Goal: Transaction & Acquisition: Purchase product/service

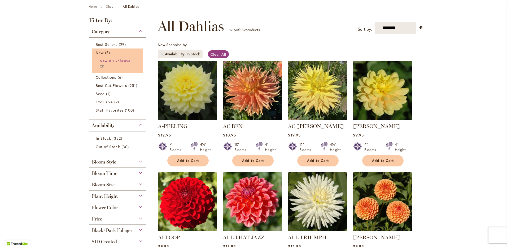
scroll to position [80, 0]
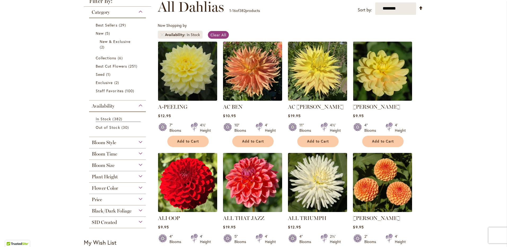
click at [389, 176] on img at bounding box center [383, 182] width 62 height 62
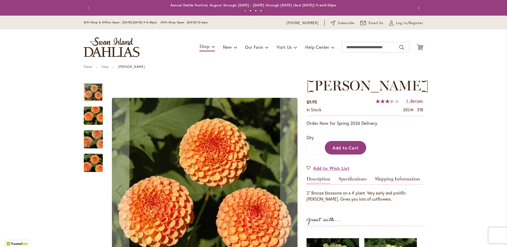
click at [355, 151] on button "Add to Cart" at bounding box center [345, 148] width 41 height 14
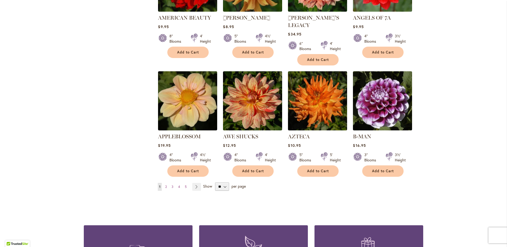
scroll to position [398, 0]
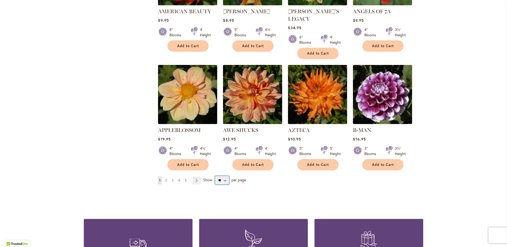
click at [224, 176] on select "** ** ** **" at bounding box center [222, 180] width 14 height 8
select select "**"
click at [215, 176] on select "** ** ** **" at bounding box center [222, 180] width 14 height 8
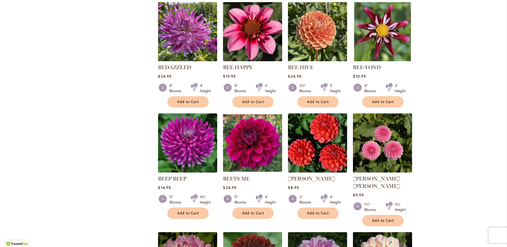
scroll to position [795, 0]
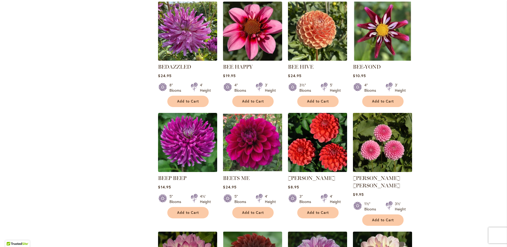
click at [383, 144] on img at bounding box center [383, 142] width 62 height 62
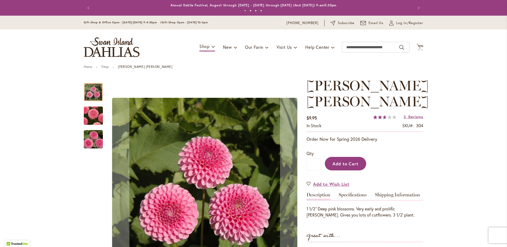
click at [360, 157] on button "Add to Cart" at bounding box center [345, 164] width 41 height 14
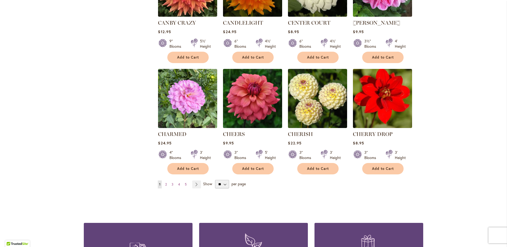
scroll to position [1750, 0]
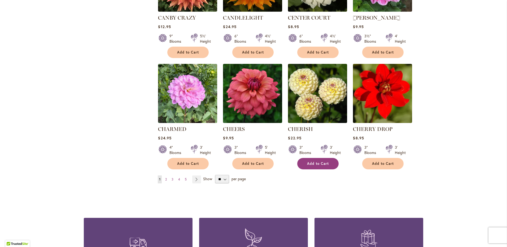
click at [311, 162] on span "Add to Cart" at bounding box center [318, 164] width 22 height 5
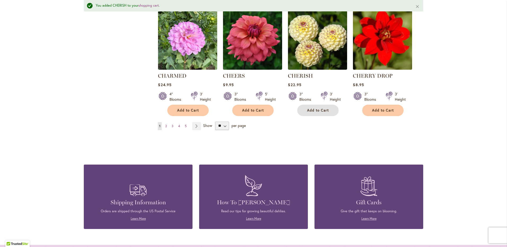
scroll to position [1818, 0]
click at [164, 122] on link "Page 2" at bounding box center [166, 126] width 4 height 8
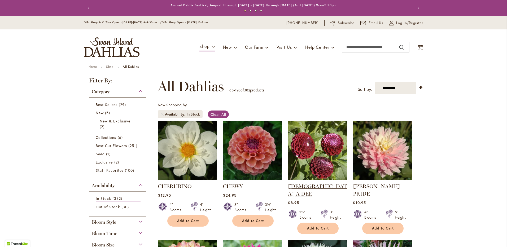
scroll to position [82, 0]
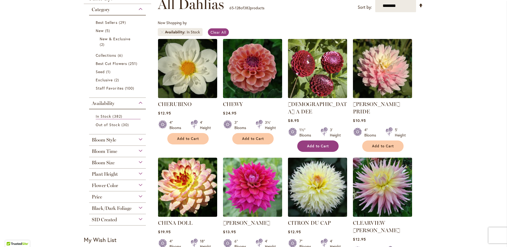
click at [317, 144] on span "Add to Cart" at bounding box center [318, 146] width 22 height 5
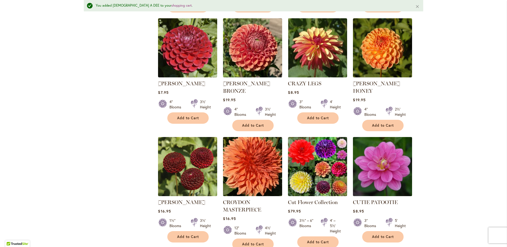
scroll to position [468, 0]
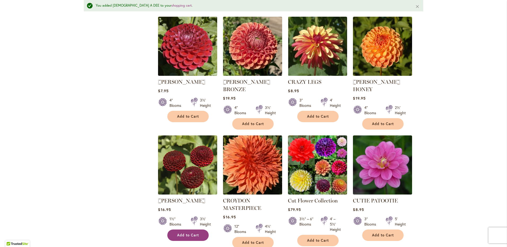
click at [184, 233] on span "Add to Cart" at bounding box center [188, 235] width 22 height 5
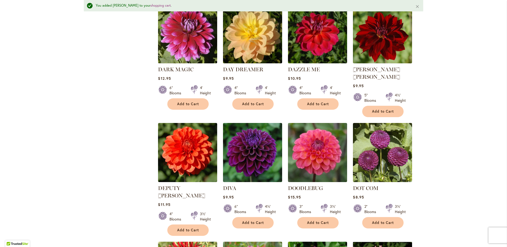
scroll to position [839, 0]
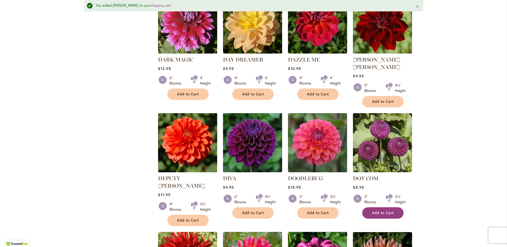
click at [377, 211] on span "Add to Cart" at bounding box center [383, 213] width 22 height 5
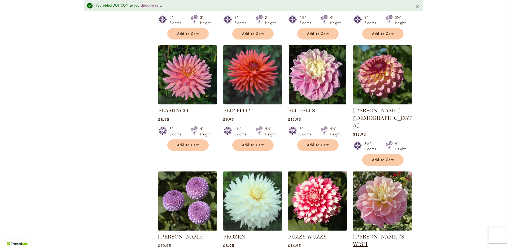
scroll to position [1741, 0]
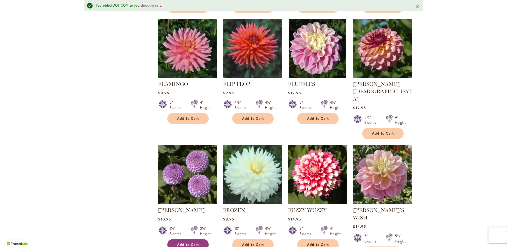
click at [192, 243] on span "Add to Cart" at bounding box center [188, 245] width 22 height 5
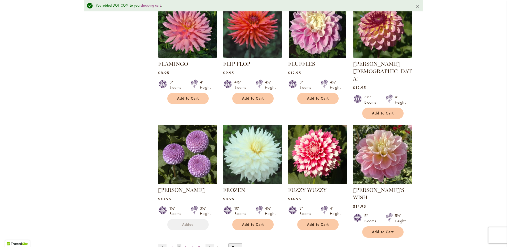
scroll to position [1767, 0]
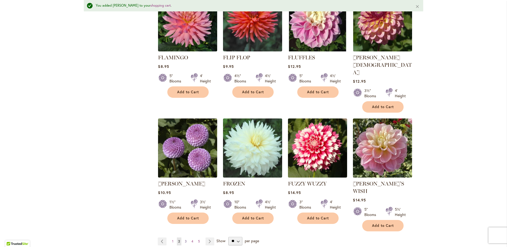
click at [185, 239] on span "3" at bounding box center [186, 241] width 2 height 4
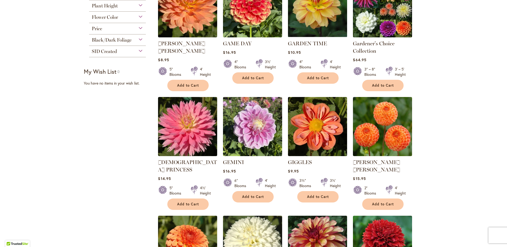
scroll to position [159, 0]
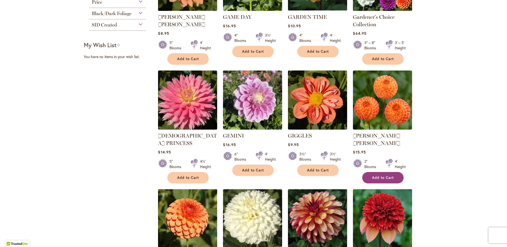
click at [382, 176] on span "Add to Cart" at bounding box center [383, 178] width 22 height 5
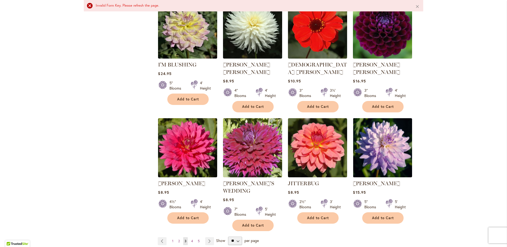
scroll to position [1777, 0]
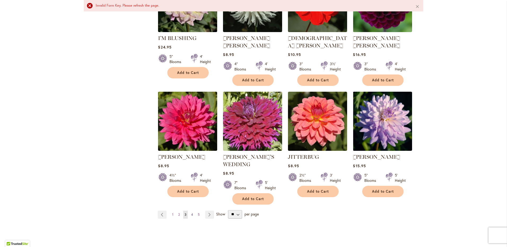
click at [190, 211] on link "Page 4" at bounding box center [192, 215] width 5 height 8
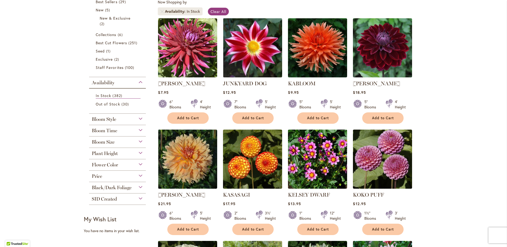
scroll to position [109, 0]
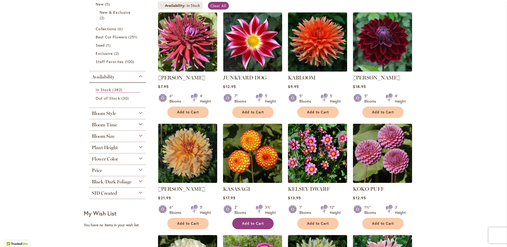
click at [251, 222] on span "Add to Cart" at bounding box center [253, 223] width 22 height 5
drag, startPoint x: 381, startPoint y: 223, endPoint x: 376, endPoint y: 220, distance: 5.8
click at [381, 223] on span "Add to Cart" at bounding box center [383, 223] width 22 height 5
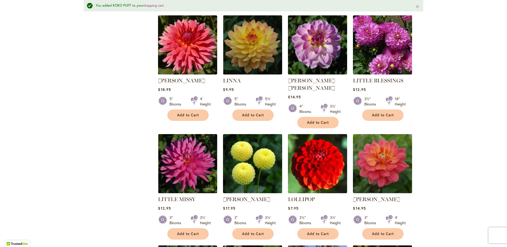
scroll to position [706, 0]
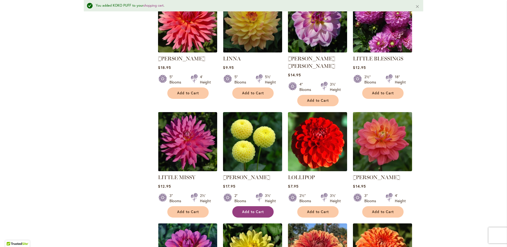
click at [259, 210] on span "Add to Cart" at bounding box center [253, 212] width 22 height 5
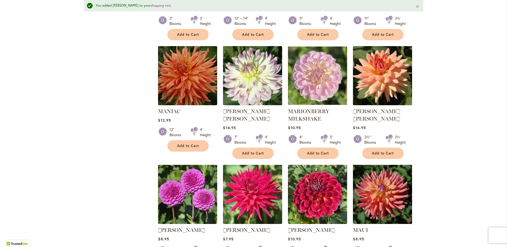
scroll to position [1237, 0]
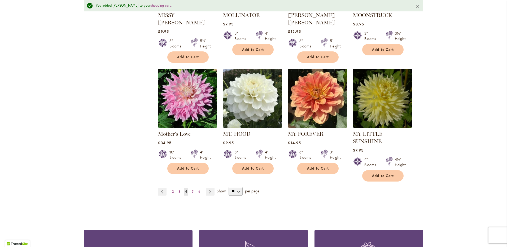
scroll to position [1794, 0]
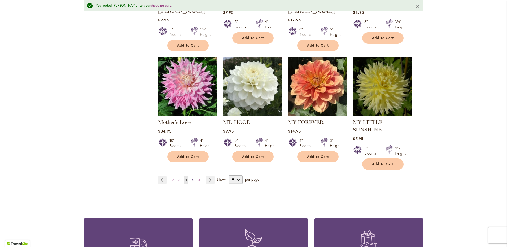
click at [192, 178] on span "5" at bounding box center [193, 180] width 2 height 4
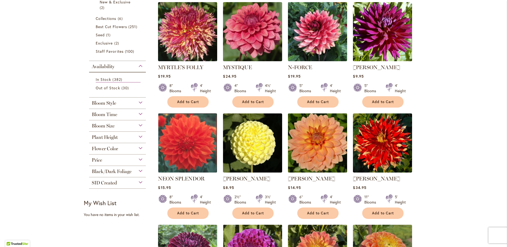
scroll to position [133, 0]
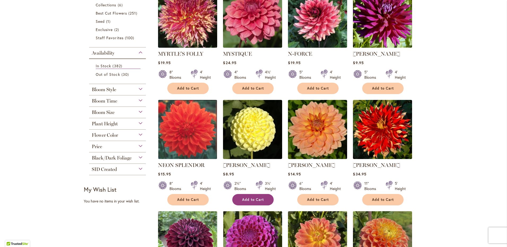
click at [249, 198] on span "Add to Cart" at bounding box center [253, 200] width 22 height 5
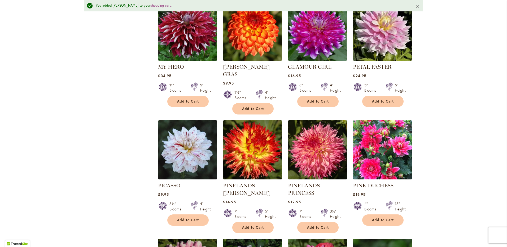
scroll to position [916, 0]
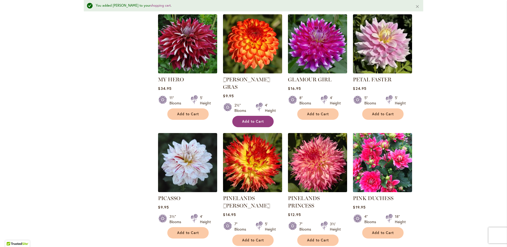
click at [247, 119] on span "Add to Cart" at bounding box center [253, 121] width 22 height 5
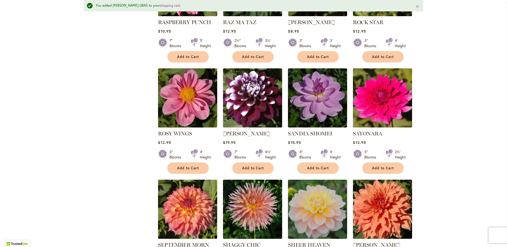
scroll to position [1525, 0]
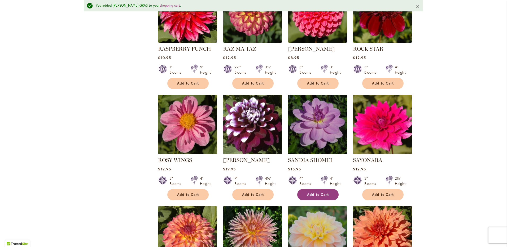
click at [313, 193] on span "Add to Cart" at bounding box center [318, 195] width 22 height 5
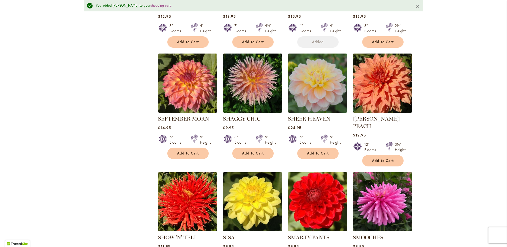
scroll to position [1764, 0]
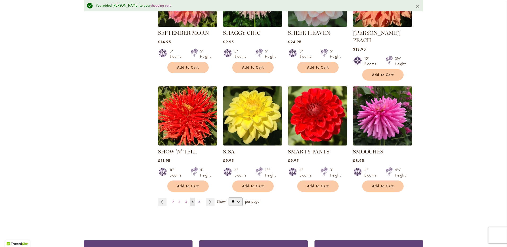
click at [198, 200] on span "6" at bounding box center [199, 202] width 2 height 4
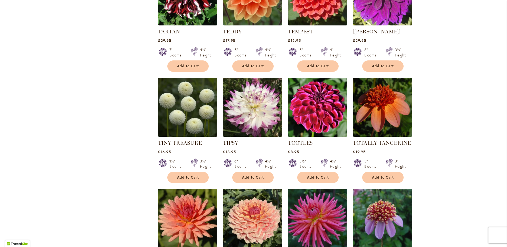
scroll to position [851, 0]
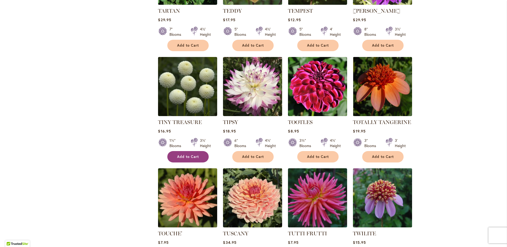
click at [185, 156] on span "Add to Cart" at bounding box center [188, 157] width 22 height 5
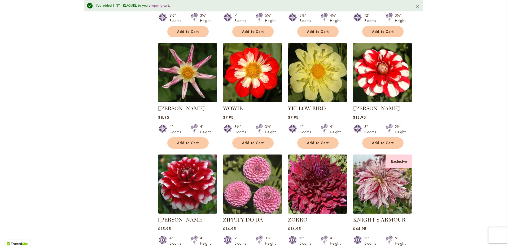
scroll to position [1608, 0]
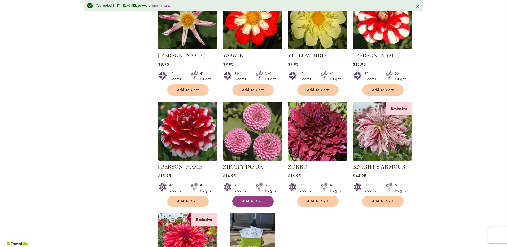
click at [252, 196] on button "Add to Cart" at bounding box center [252, 201] width 41 height 11
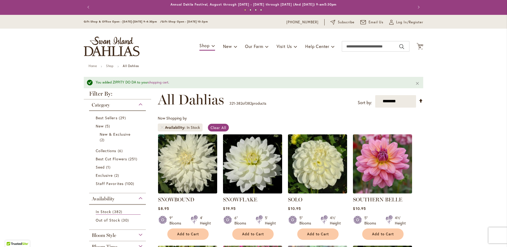
scroll to position [0, 0]
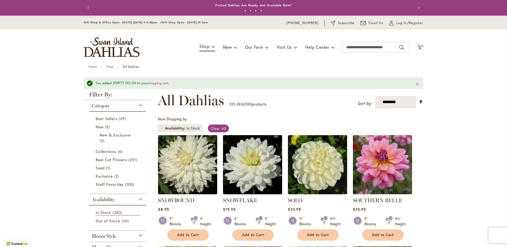
click at [419, 47] on span "16" at bounding box center [420, 47] width 3 height 3
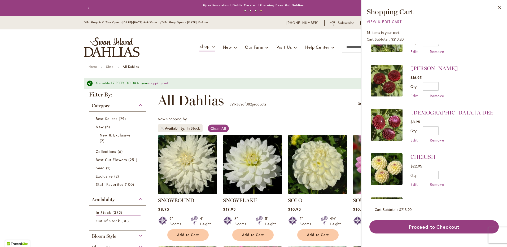
scroll to position [477, 0]
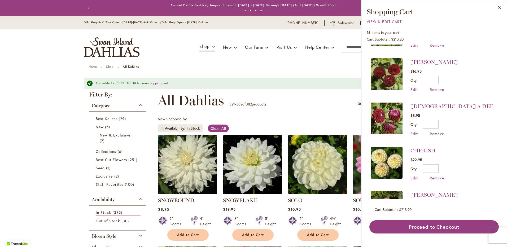
click at [433, 131] on span "Remove" at bounding box center [437, 133] width 14 height 5
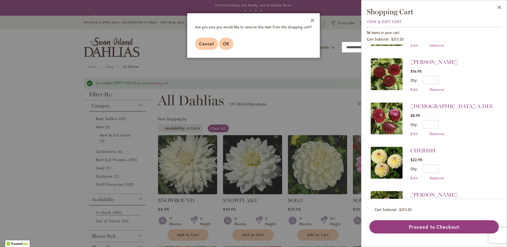
click at [227, 42] on span "OK" at bounding box center [226, 44] width 6 height 6
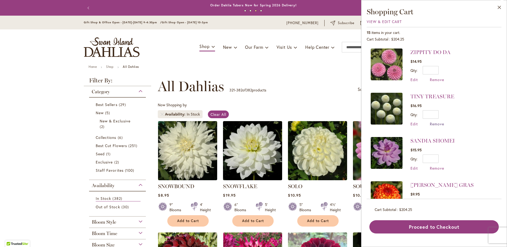
click at [435, 123] on span "Remove" at bounding box center [437, 123] width 14 height 5
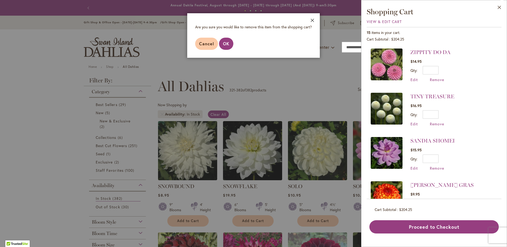
click at [312, 21] on button "Close" at bounding box center [312, 21] width 15 height 17
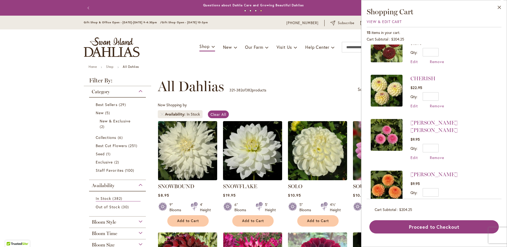
scroll to position [507, 0]
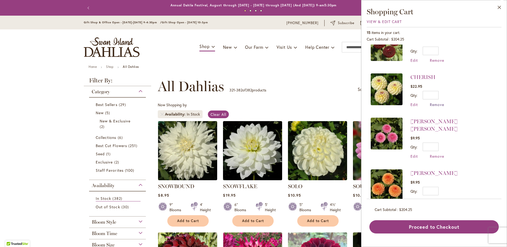
click at [436, 102] on span "Remove" at bounding box center [437, 104] width 14 height 5
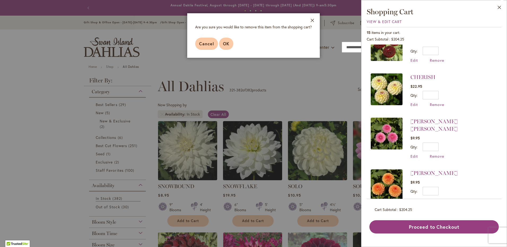
click at [227, 41] on span "OK" at bounding box center [226, 44] width 6 height 6
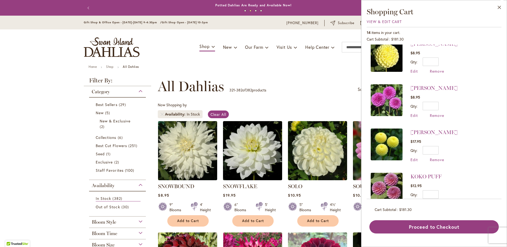
scroll to position [212, 0]
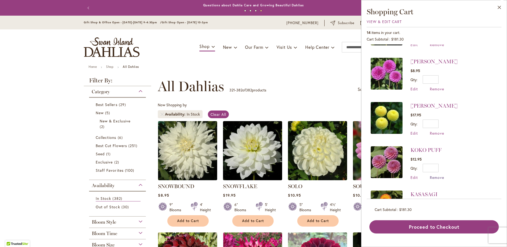
click at [434, 175] on span "Remove" at bounding box center [437, 177] width 14 height 5
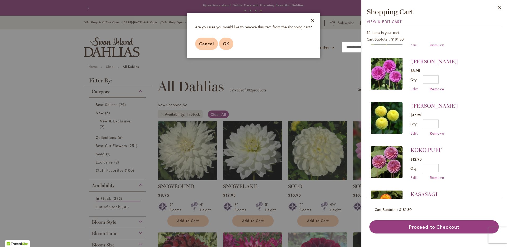
click at [227, 47] on button "OK" at bounding box center [226, 44] width 14 height 12
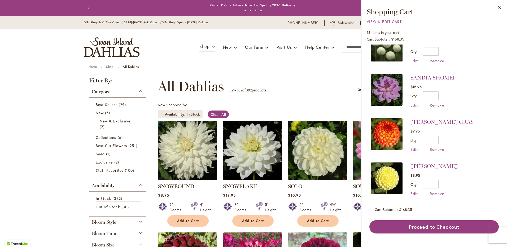
scroll to position [0, 0]
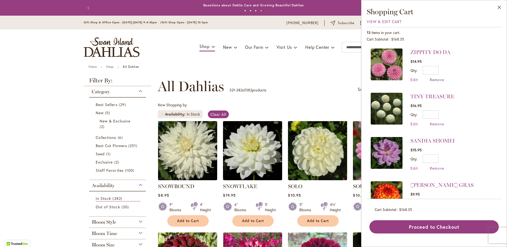
click at [434, 80] on span "Remove" at bounding box center [437, 79] width 14 height 5
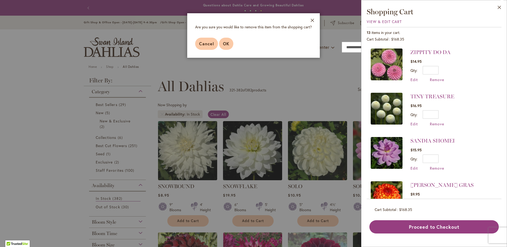
click at [227, 44] on span "OK" at bounding box center [226, 44] width 6 height 6
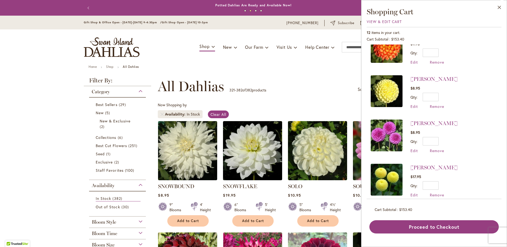
scroll to position [133, 0]
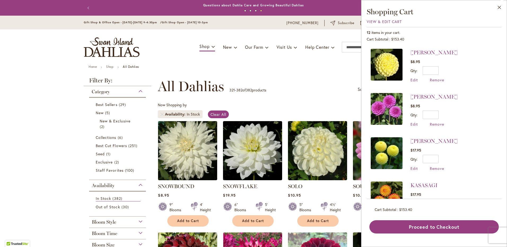
click at [382, 62] on img at bounding box center [387, 65] width 32 height 32
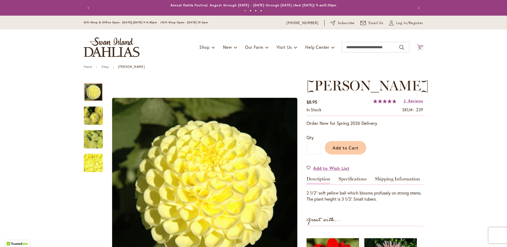
click at [417, 45] on icon "Cart .cls-1 { fill: #231f20; }" at bounding box center [420, 47] width 7 height 7
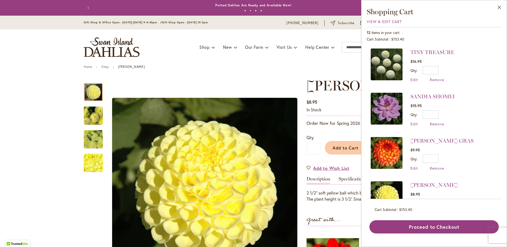
click at [393, 69] on img at bounding box center [387, 65] width 32 height 32
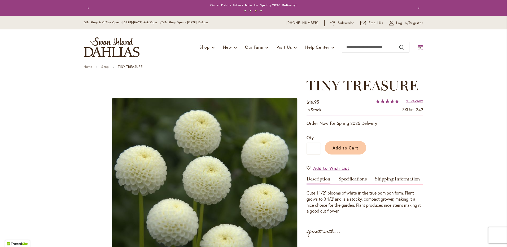
click at [419, 48] on span "12" at bounding box center [420, 47] width 3 height 3
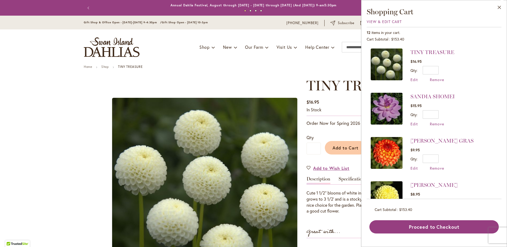
click at [390, 152] on img at bounding box center [387, 153] width 32 height 32
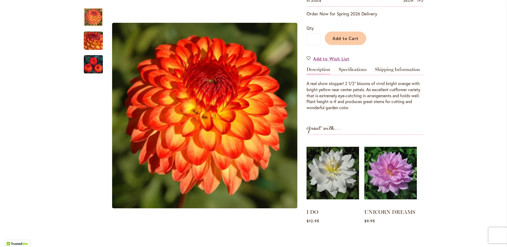
scroll to position [133, 0]
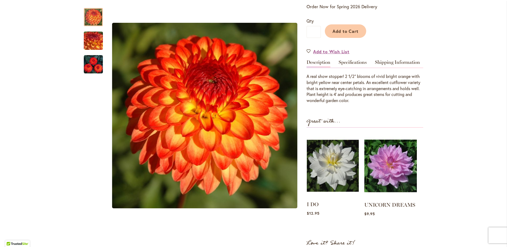
click at [344, 159] on img at bounding box center [333, 165] width 52 height 65
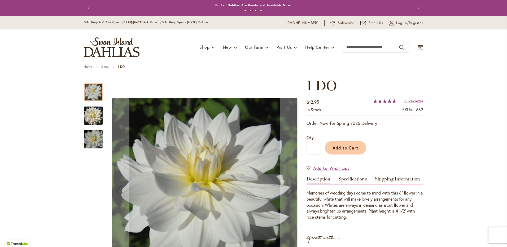
click at [92, 91] on div at bounding box center [93, 92] width 19 height 18
click at [90, 112] on img "I DO" at bounding box center [93, 116] width 19 height 20
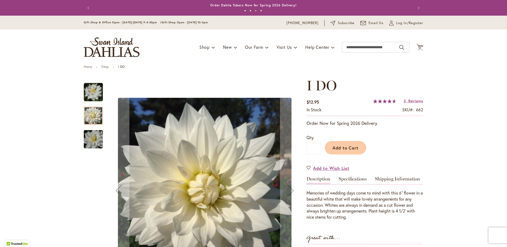
click at [91, 139] on img "I DO" at bounding box center [93, 139] width 38 height 25
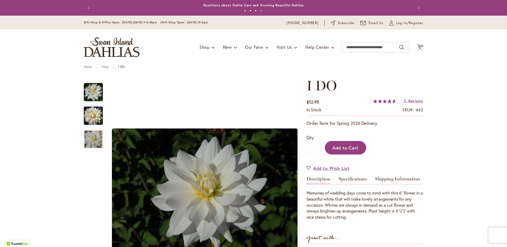
click at [353, 146] on span "Add to Cart" at bounding box center [346, 148] width 26 height 6
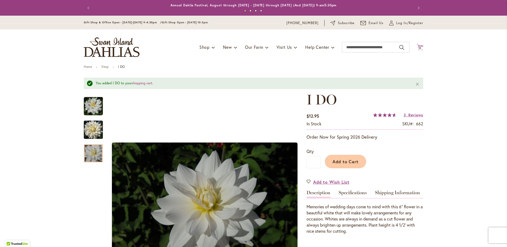
click at [419, 47] on span "13" at bounding box center [420, 47] width 3 height 3
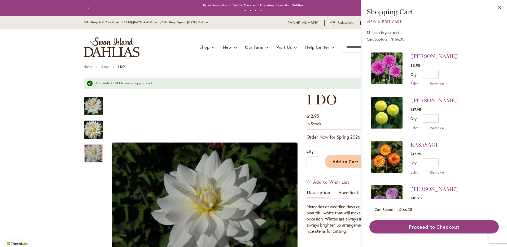
scroll to position [212, 0]
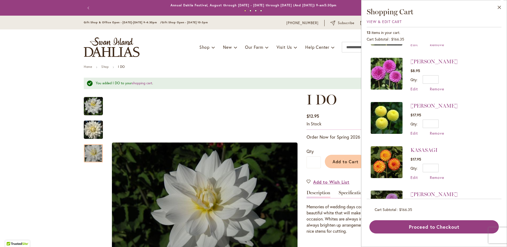
click at [384, 118] on img at bounding box center [387, 118] width 32 height 32
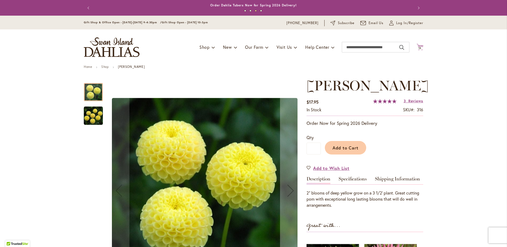
click at [419, 47] on span "13" at bounding box center [420, 47] width 3 height 3
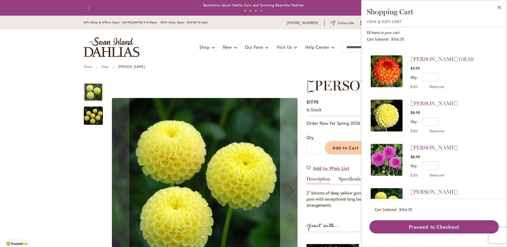
scroll to position [133, 0]
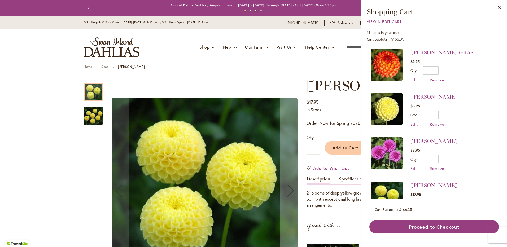
click at [394, 117] on img at bounding box center [387, 109] width 32 height 32
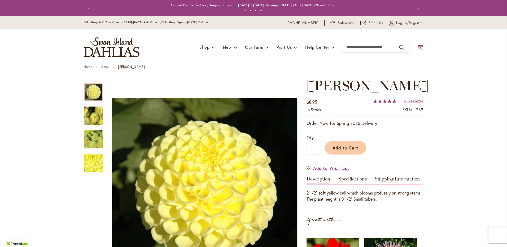
click at [419, 47] on span "13" at bounding box center [420, 47] width 3 height 3
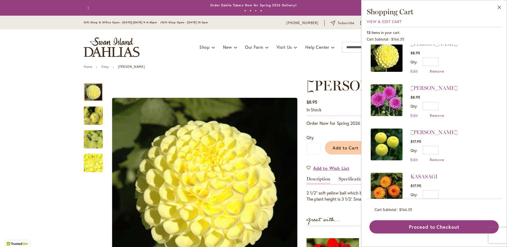
scroll to position [212, 0]
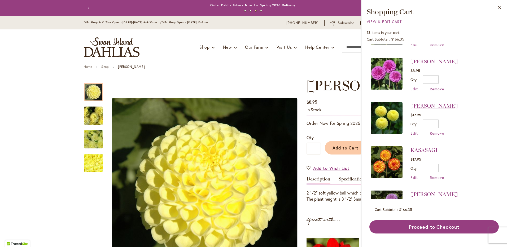
click at [422, 104] on link "[PERSON_NAME]" at bounding box center [434, 106] width 47 height 6
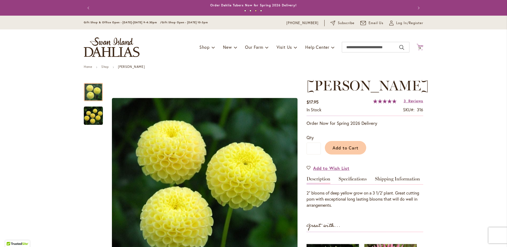
click at [419, 47] on span "13" at bounding box center [420, 47] width 3 height 3
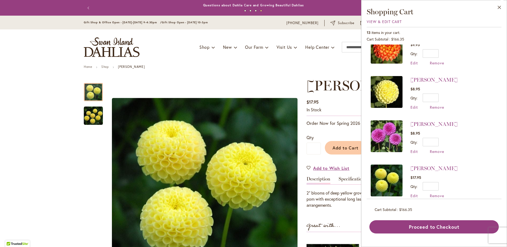
scroll to position [186, 0]
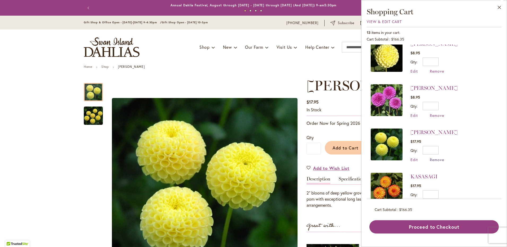
click at [432, 158] on span "Remove" at bounding box center [437, 159] width 14 height 5
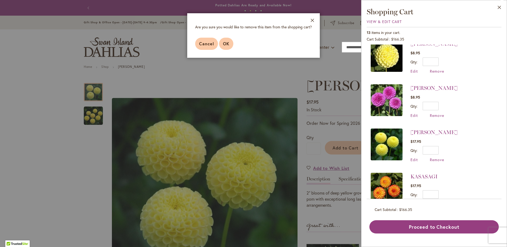
click at [225, 43] on span "OK" at bounding box center [226, 44] width 6 height 6
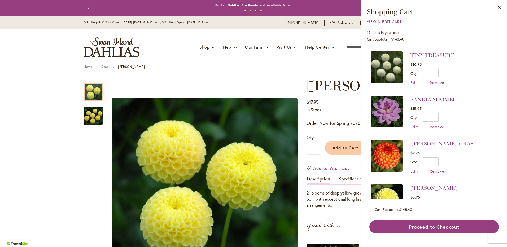
scroll to position [57, 0]
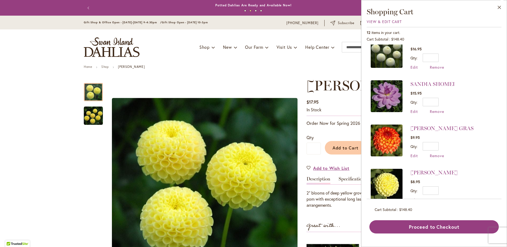
click at [382, 146] on img at bounding box center [387, 141] width 32 height 32
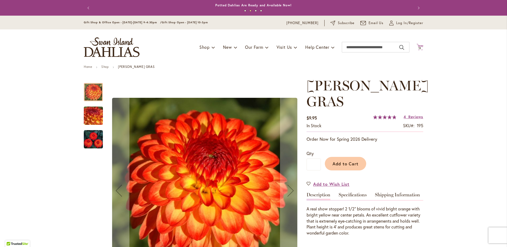
click at [419, 46] on icon "Cart .cls-1 { fill: #231f20; }" at bounding box center [420, 47] width 7 height 7
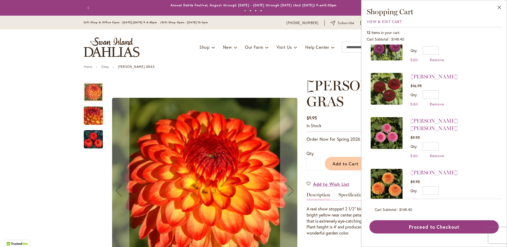
scroll to position [375, 0]
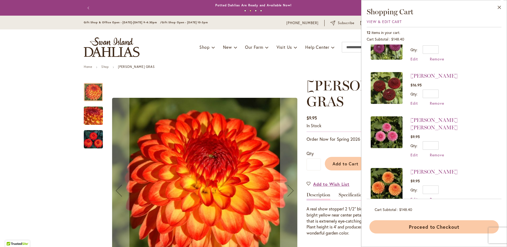
click at [416, 226] on button "Proceed to Checkout" at bounding box center [433, 226] width 129 height 13
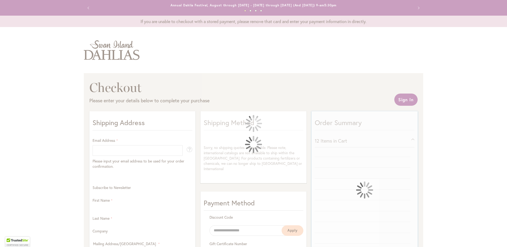
select select "**"
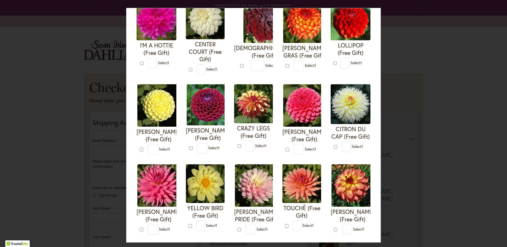
scroll to position [80, 0]
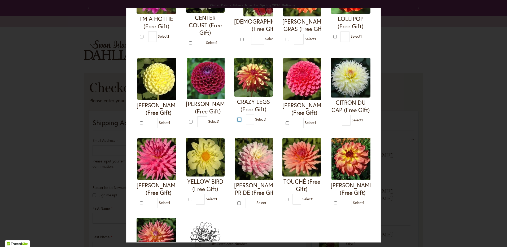
type input "*"
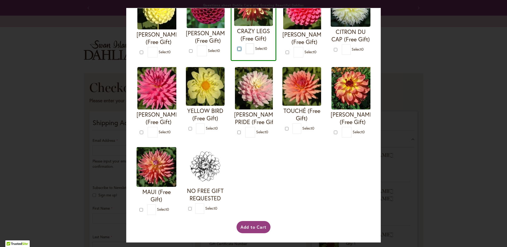
scroll to position [225, 0]
click at [253, 225] on button "Add to Cart" at bounding box center [254, 227] width 34 height 12
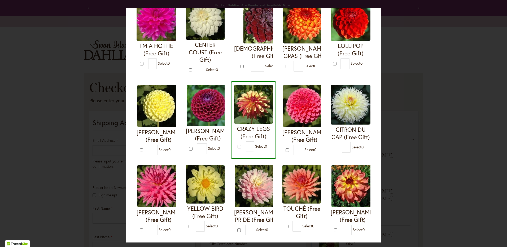
scroll to position [40, 0]
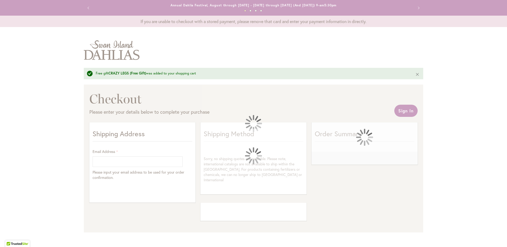
select select "**"
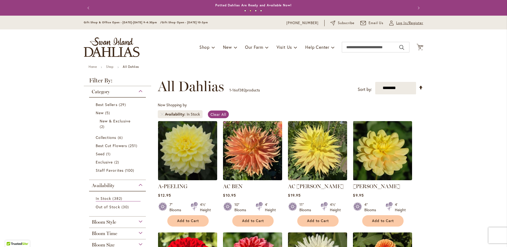
click at [403, 22] on span "Log In/Register" at bounding box center [409, 22] width 27 height 5
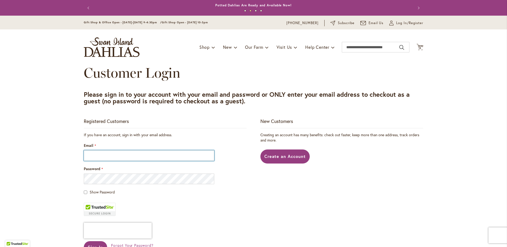
click at [115, 156] on input "Email" at bounding box center [149, 155] width 130 height 11
type input "**********"
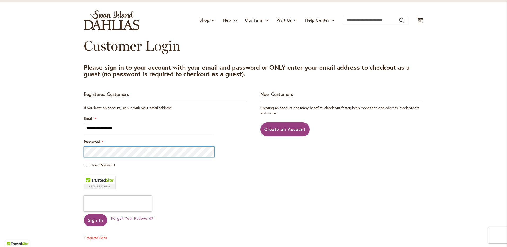
scroll to position [53, 0]
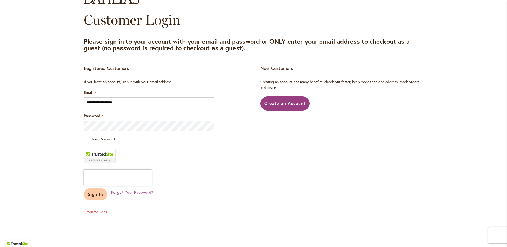
click at [90, 197] on span "Sign In" at bounding box center [95, 194] width 15 height 6
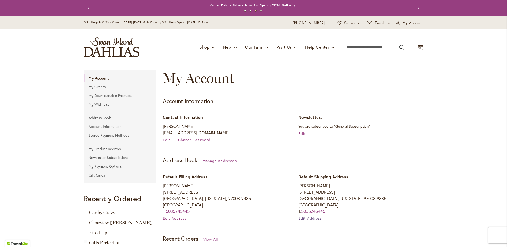
click at [308, 219] on span "Edit Address" at bounding box center [310, 218] width 24 height 5
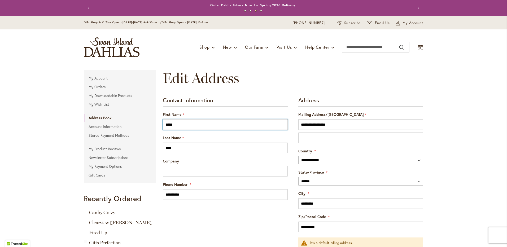
click at [176, 123] on input "*****" at bounding box center [225, 124] width 125 height 11
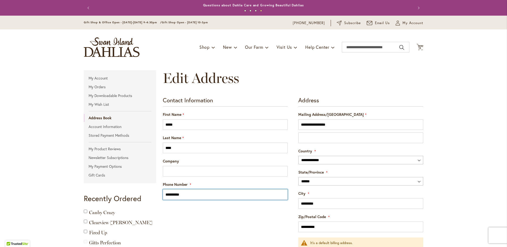
click at [186, 195] on input "**********" at bounding box center [225, 194] width 125 height 11
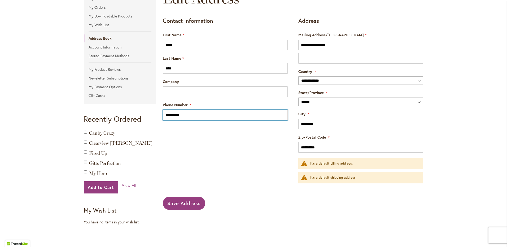
scroll to position [106, 0]
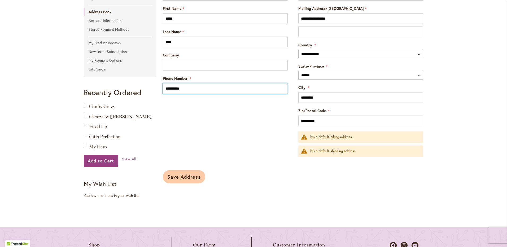
type input "**********"
click at [183, 180] on button "Save Address" at bounding box center [184, 176] width 42 height 13
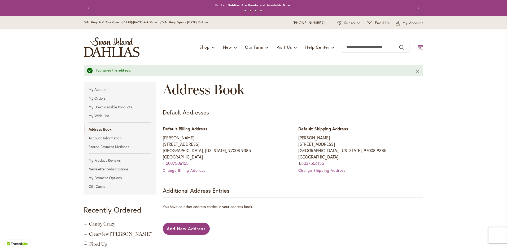
click at [419, 48] on span "13" at bounding box center [420, 47] width 3 height 3
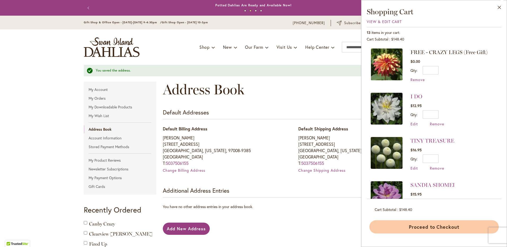
click at [416, 224] on button "Proceed to Checkout" at bounding box center [433, 226] width 129 height 13
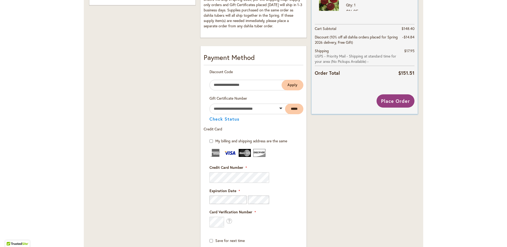
scroll to position [239, 0]
click at [390, 102] on span "Place Order" at bounding box center [395, 101] width 29 height 6
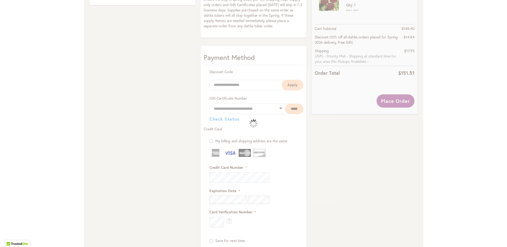
drag, startPoint x: 444, startPoint y: 58, endPoint x: 436, endPoint y: 58, distance: 7.7
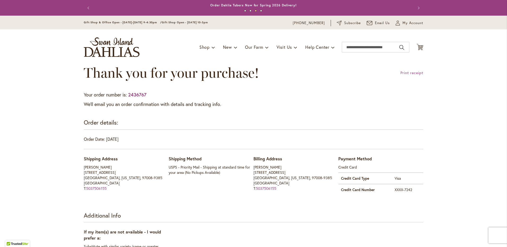
drag, startPoint x: 0, startPoint y: 0, endPoint x: 466, endPoint y: 168, distance: 495.1
click at [417, 74] on link "Print receipt" at bounding box center [411, 72] width 23 height 5
